Goal: Information Seeking & Learning: Understand process/instructions

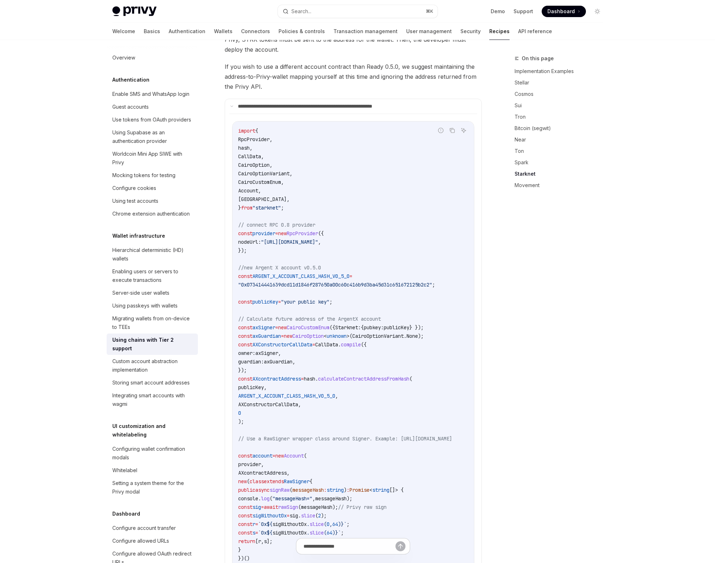
scroll to position [1046, 0]
click at [270, 104] on p "**********" at bounding box center [330, 107] width 184 height 6
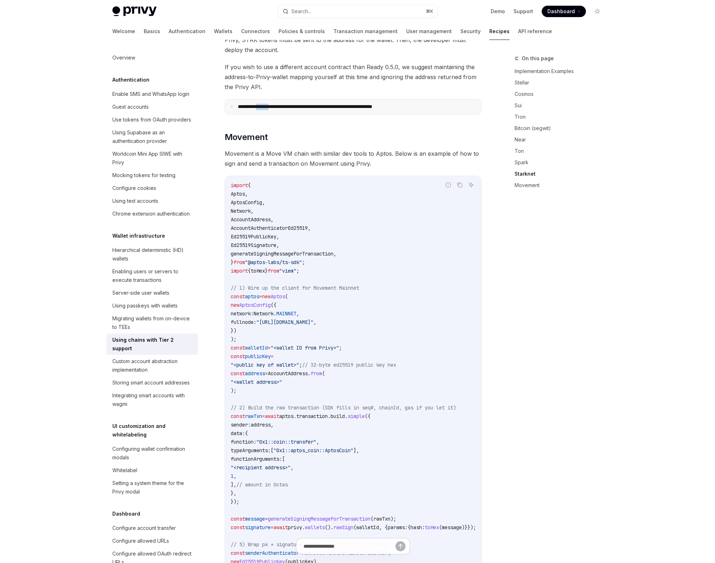
click at [270, 104] on p "**********" at bounding box center [331, 107] width 186 height 6
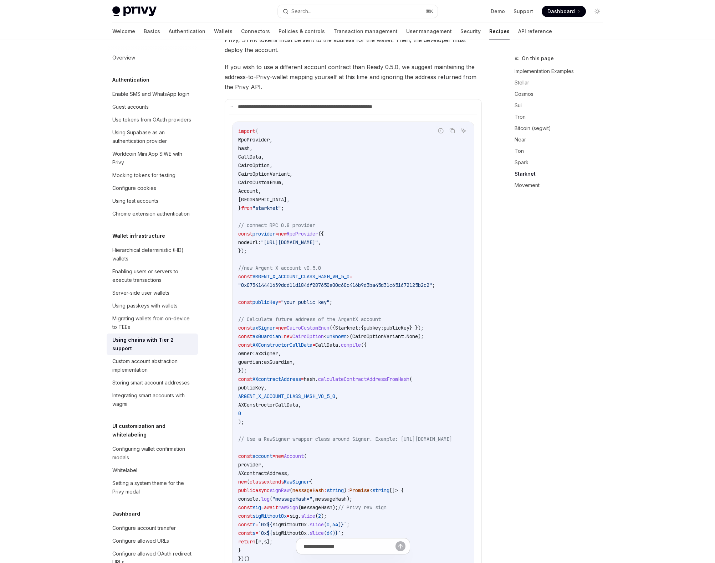
click at [315, 221] on code "import { RpcProvider , hash , CallData , CairoOption , CairoOptionVariant , Cai…" at bounding box center [353, 486] width 231 height 718
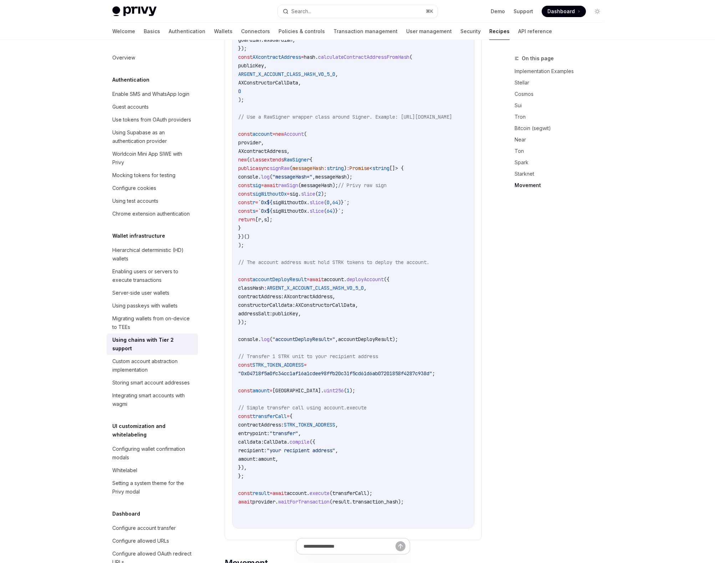
scroll to position [1398, 0]
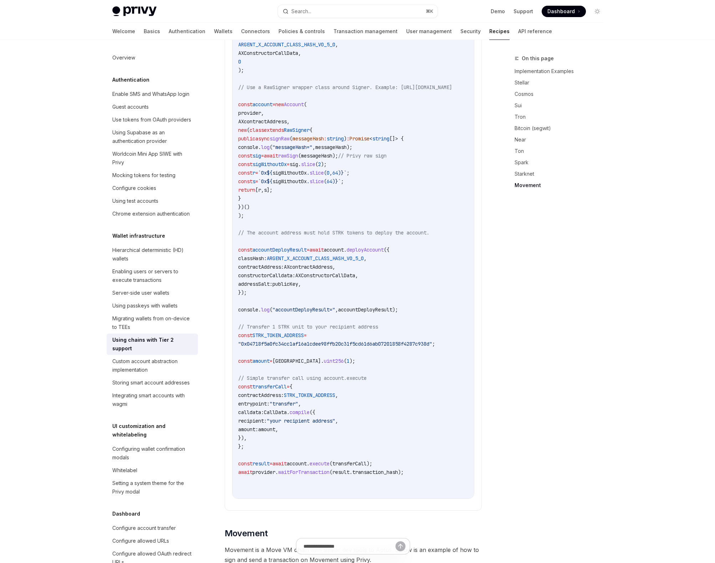
click at [306, 460] on span "account" at bounding box center [297, 463] width 20 height 6
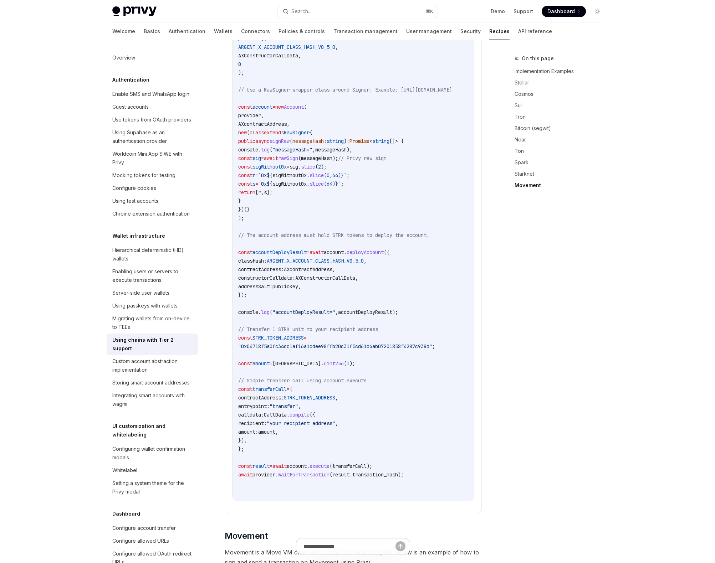
scroll to position [1395, 0]
click at [313, 93] on code "import { RpcProvider , hash , CallData , CairoOption , CairoOptionVariant , Cai…" at bounding box center [353, 137] width 231 height 718
click at [278, 121] on span "AXcontractAddress" at bounding box center [262, 124] width 48 height 6
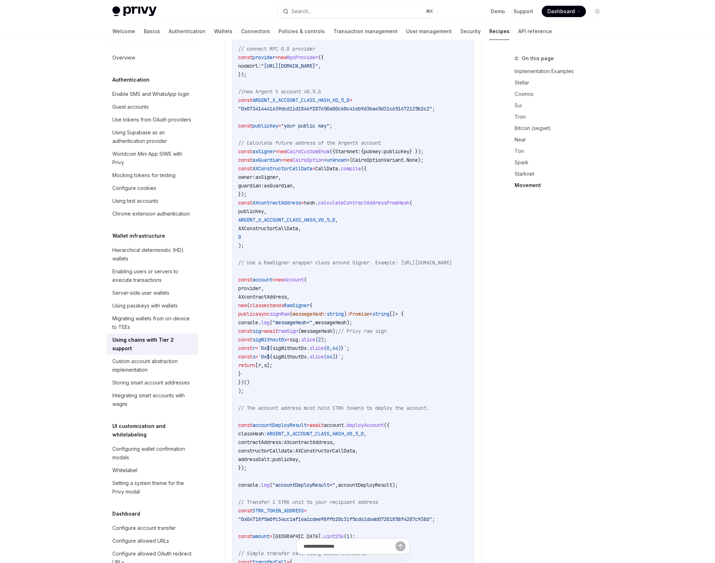
scroll to position [1211, 0]
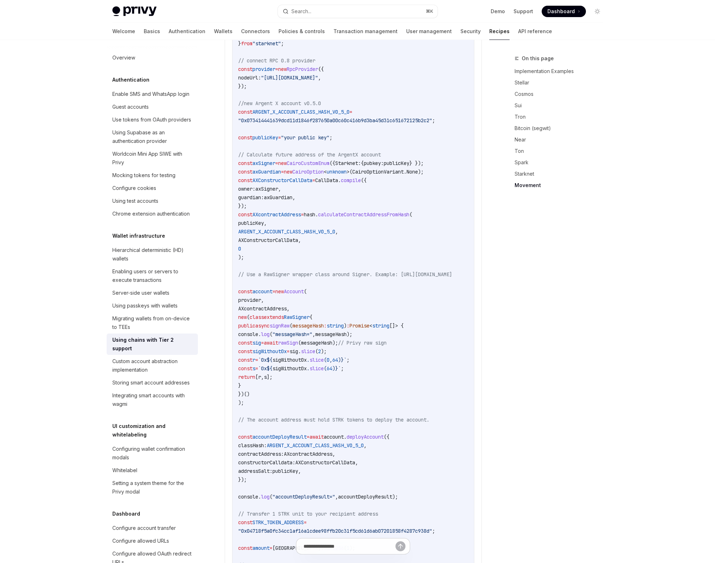
type textarea "*"
